Goal: Find specific page/section: Find specific page/section

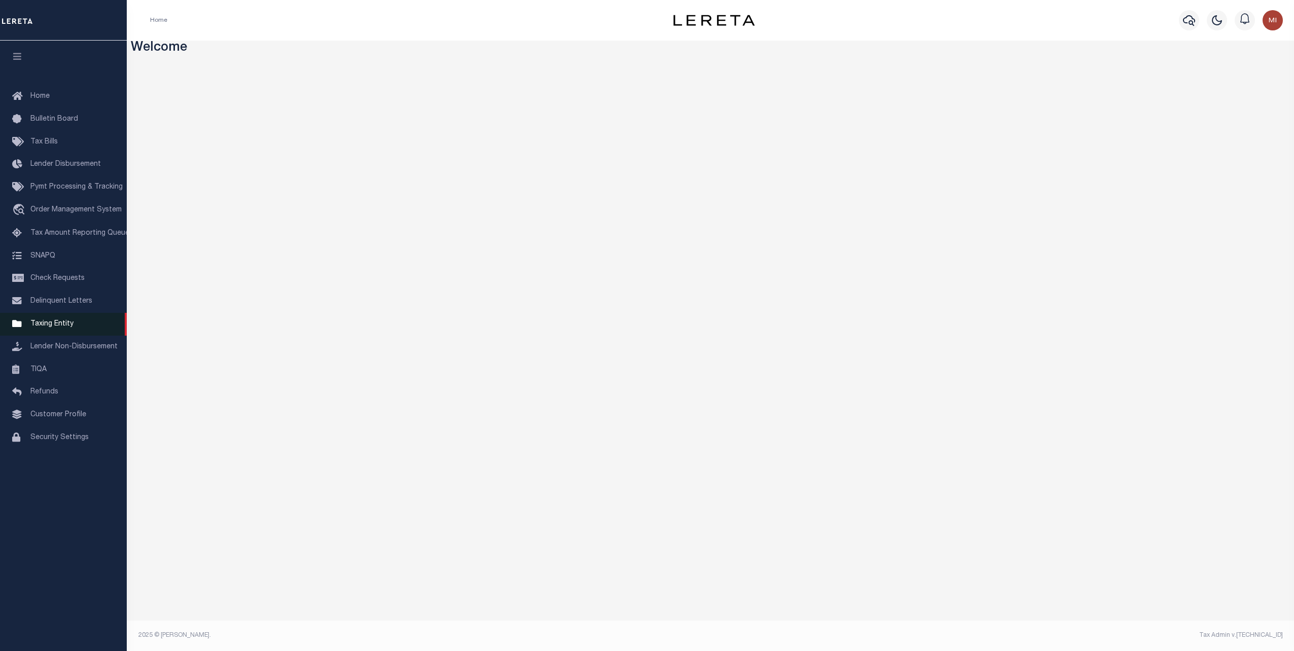
click at [54, 327] on span "Taxing Entity" at bounding box center [51, 323] width 43 height 7
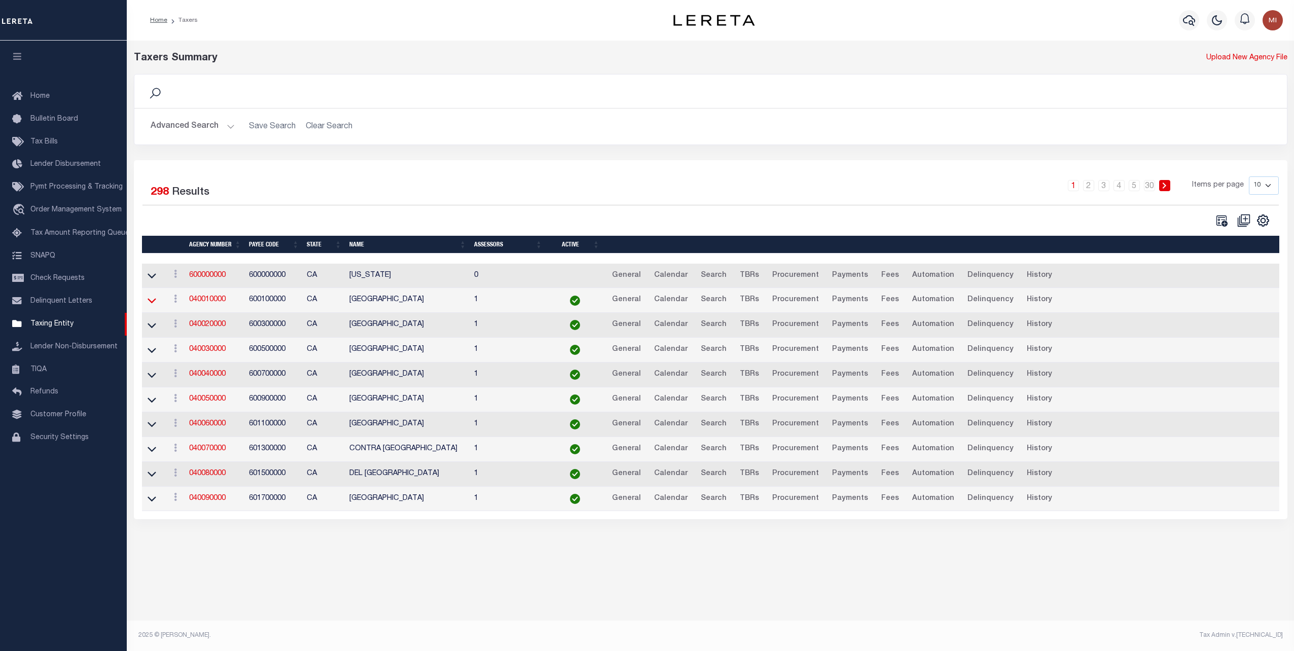
click at [152, 300] on icon at bounding box center [151, 300] width 9 height 11
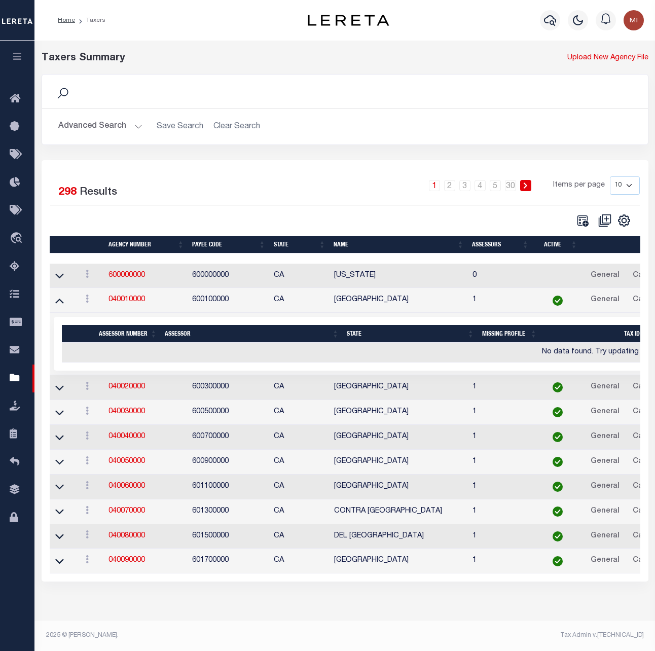
click at [210, 408] on td "600500000" at bounding box center [229, 412] width 82 height 25
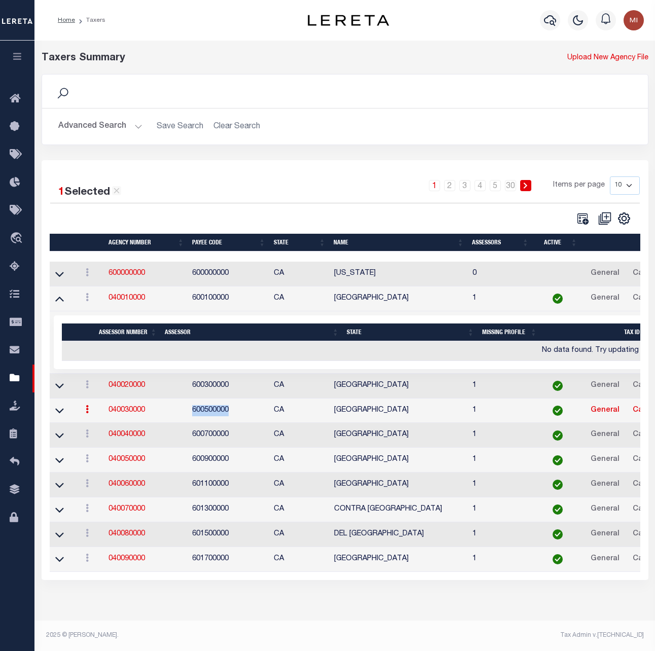
click at [210, 408] on td "600500000" at bounding box center [229, 410] width 82 height 25
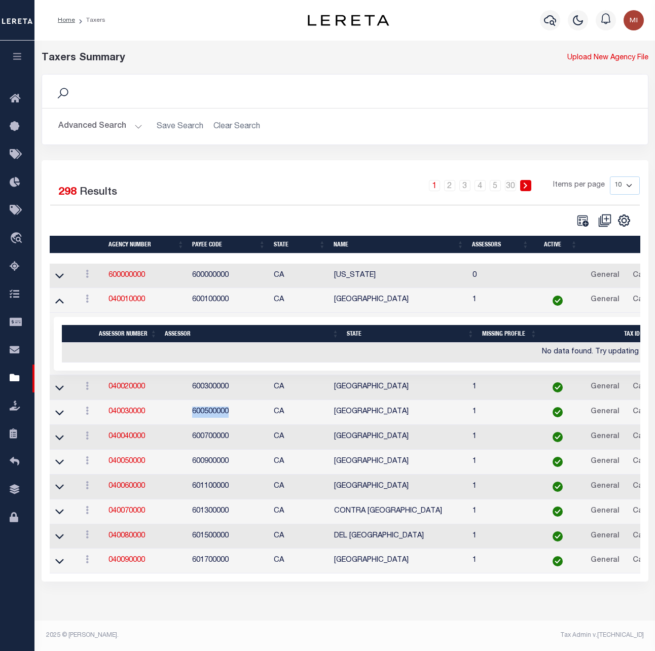
copy td "600500000"
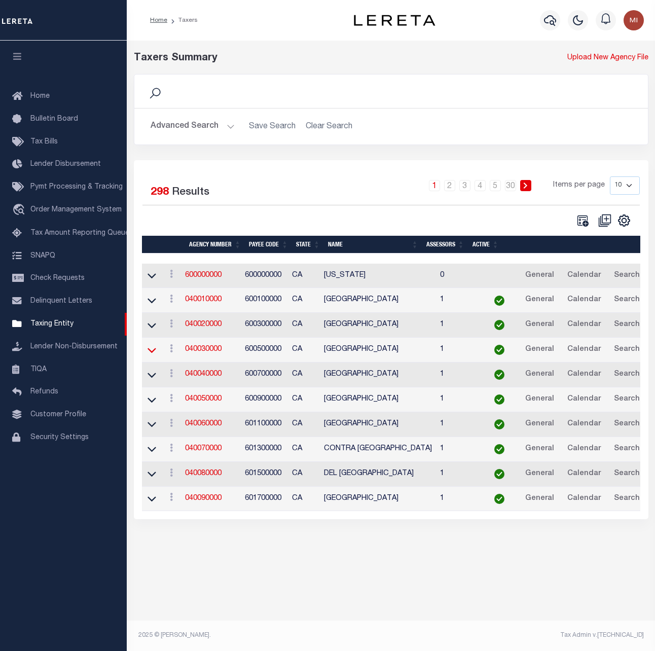
click at [155, 348] on icon at bounding box center [151, 350] width 9 height 5
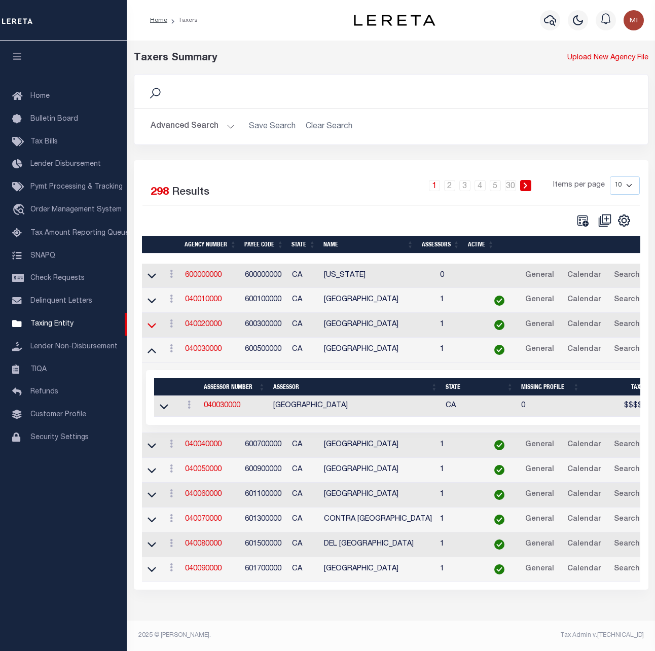
click at [154, 323] on icon at bounding box center [151, 325] width 9 height 11
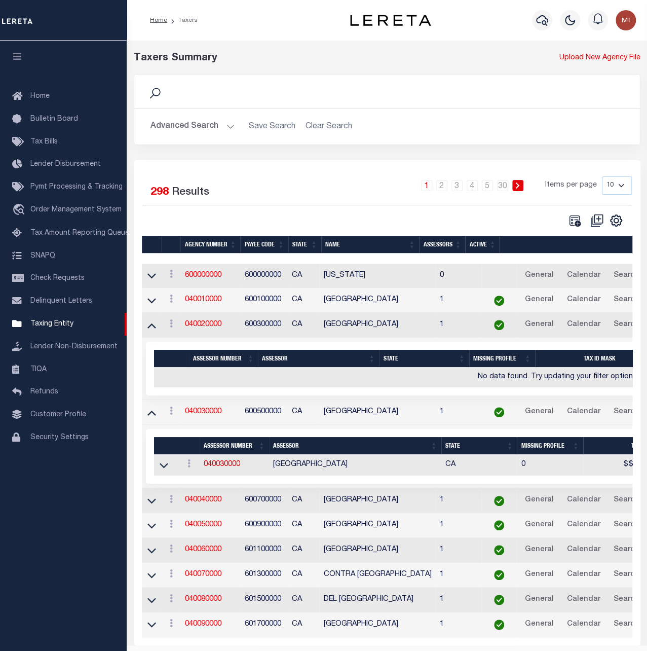
click at [259, 324] on td "600300000" at bounding box center [264, 325] width 47 height 25
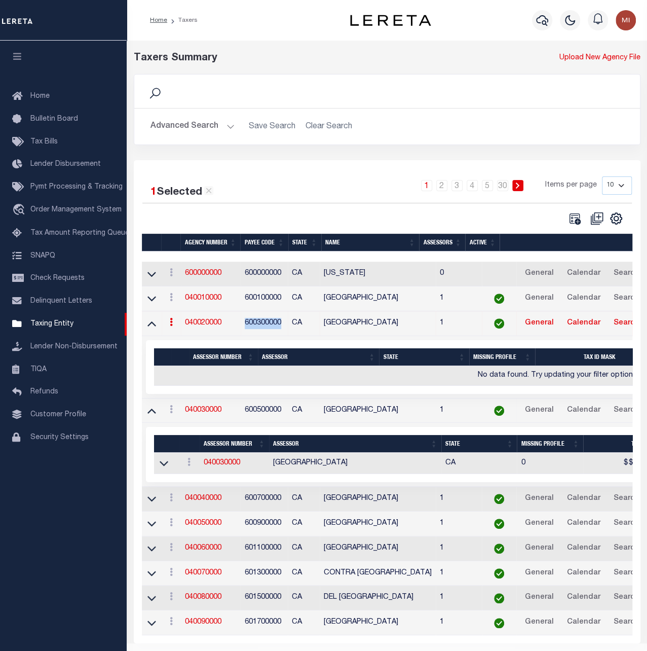
click at [259, 324] on td "600300000" at bounding box center [264, 323] width 47 height 25
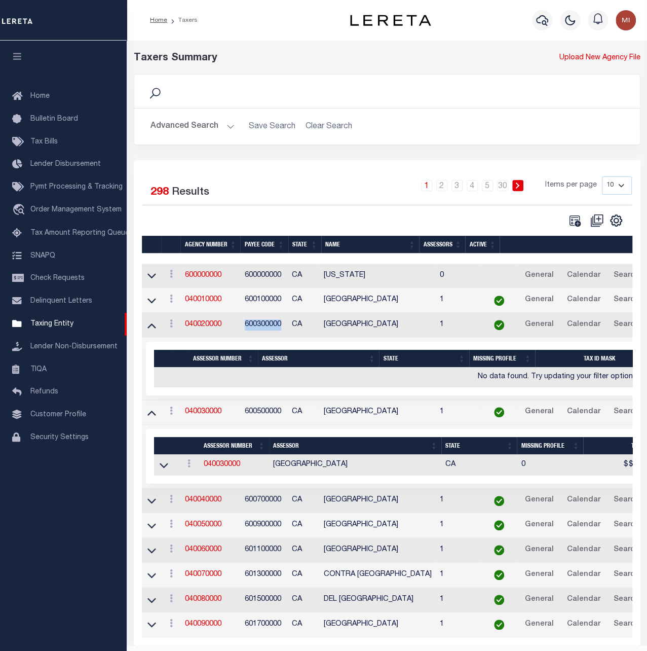
copy td "600300000"
click at [152, 324] on icon at bounding box center [151, 325] width 9 height 5
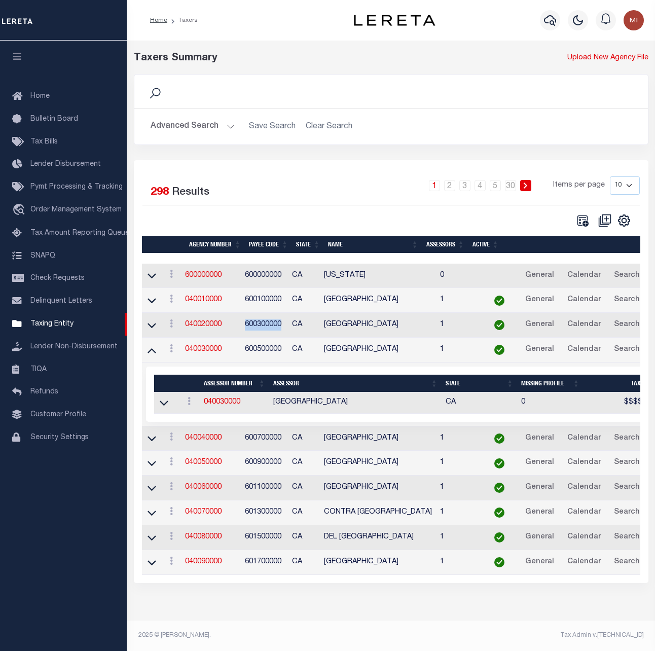
click at [152, 324] on icon at bounding box center [151, 325] width 9 height 11
